Goal: Task Accomplishment & Management: Use online tool/utility

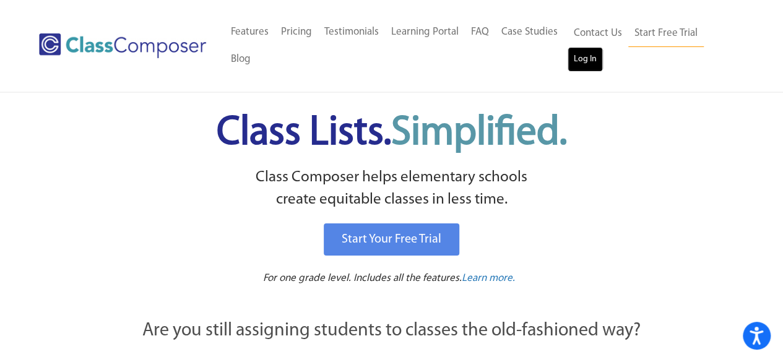
click at [587, 66] on link "Log In" at bounding box center [585, 59] width 35 height 25
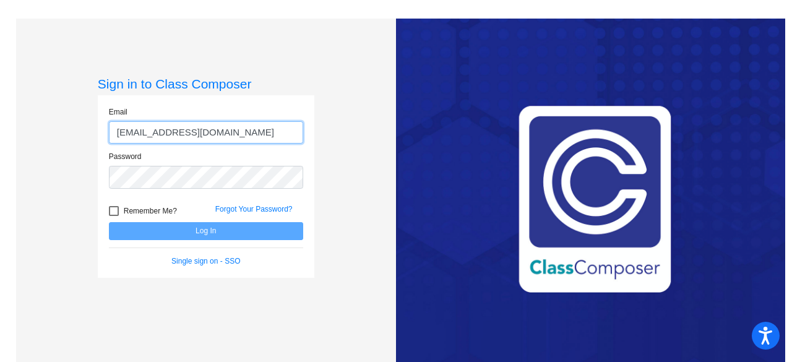
type input "sstone@omaksd.org"
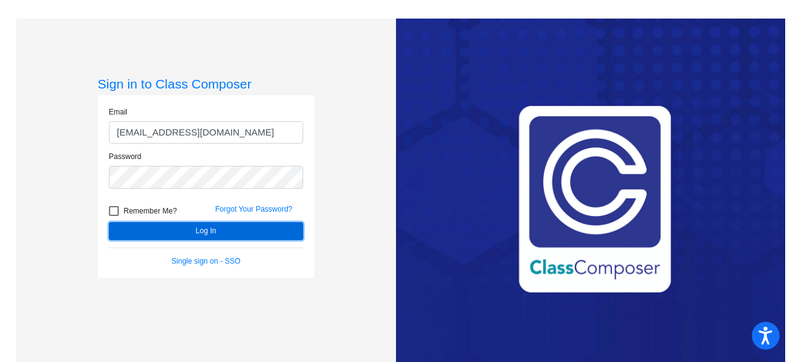
click at [169, 230] on button "Log In" at bounding box center [206, 231] width 194 height 18
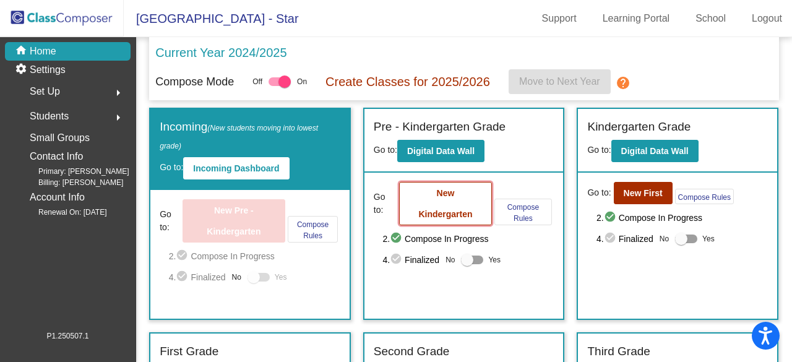
click at [449, 207] on button "New Kindergarten" at bounding box center [445, 203] width 92 height 43
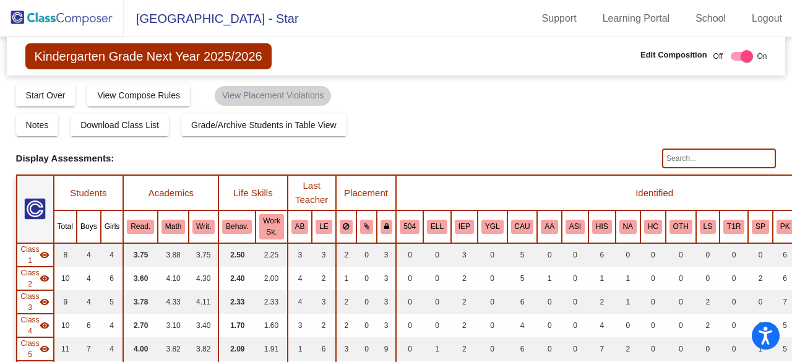
click at [51, 18] on img at bounding box center [62, 18] width 124 height 37
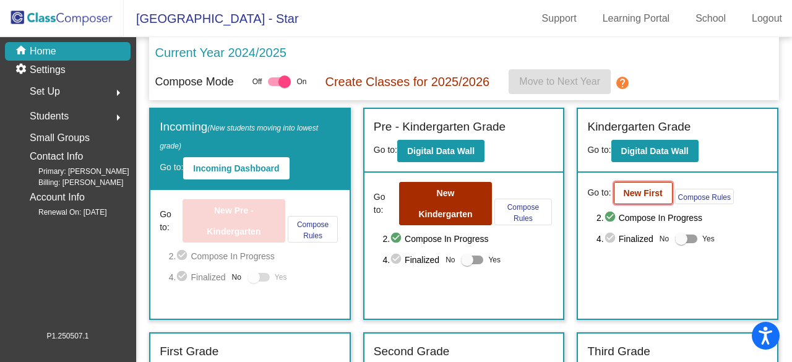
click at [646, 194] on b "New First" at bounding box center [643, 193] width 39 height 10
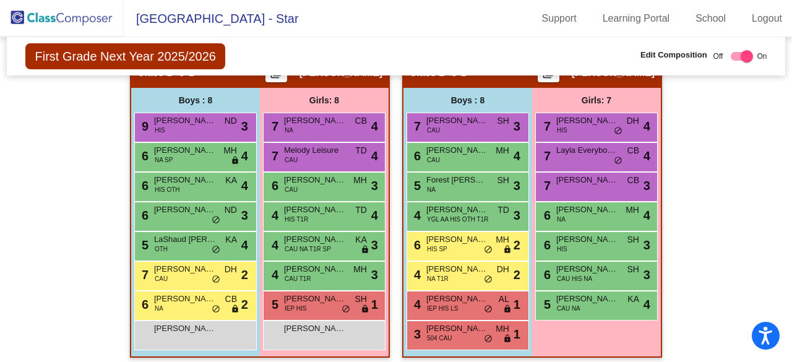
scroll to position [433, 0]
